Goal: Task Accomplishment & Management: Manage account settings

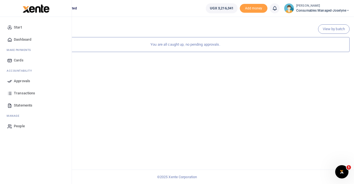
click at [18, 91] on span "Transactions" at bounding box center [24, 94] width 21 height 6
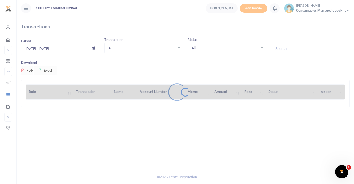
click at [323, 8] on div at bounding box center [177, 92] width 354 height 184
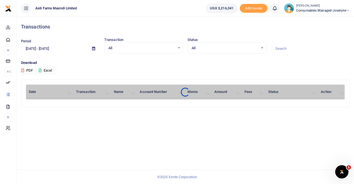
click at [308, 7] on small "[PERSON_NAME]" at bounding box center [322, 6] width 53 height 5
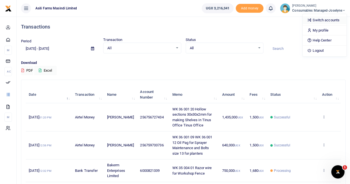
click at [316, 20] on link "Switch accounts" at bounding box center [325, 20] width 44 height 8
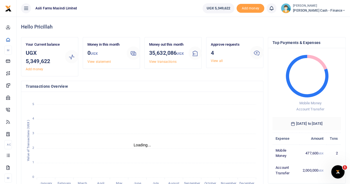
scroll to position [4, 4]
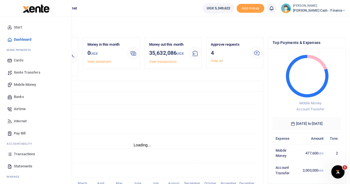
click at [23, 153] on span "Transactions" at bounding box center [24, 154] width 21 height 6
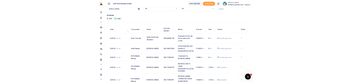
scroll to position [55, 0]
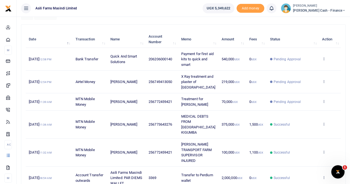
click at [174, 8] on ul "Asili Farms Masindi Limited" at bounding box center [108, 8] width 182 height 17
